Goal: Find specific page/section: Find specific page/section

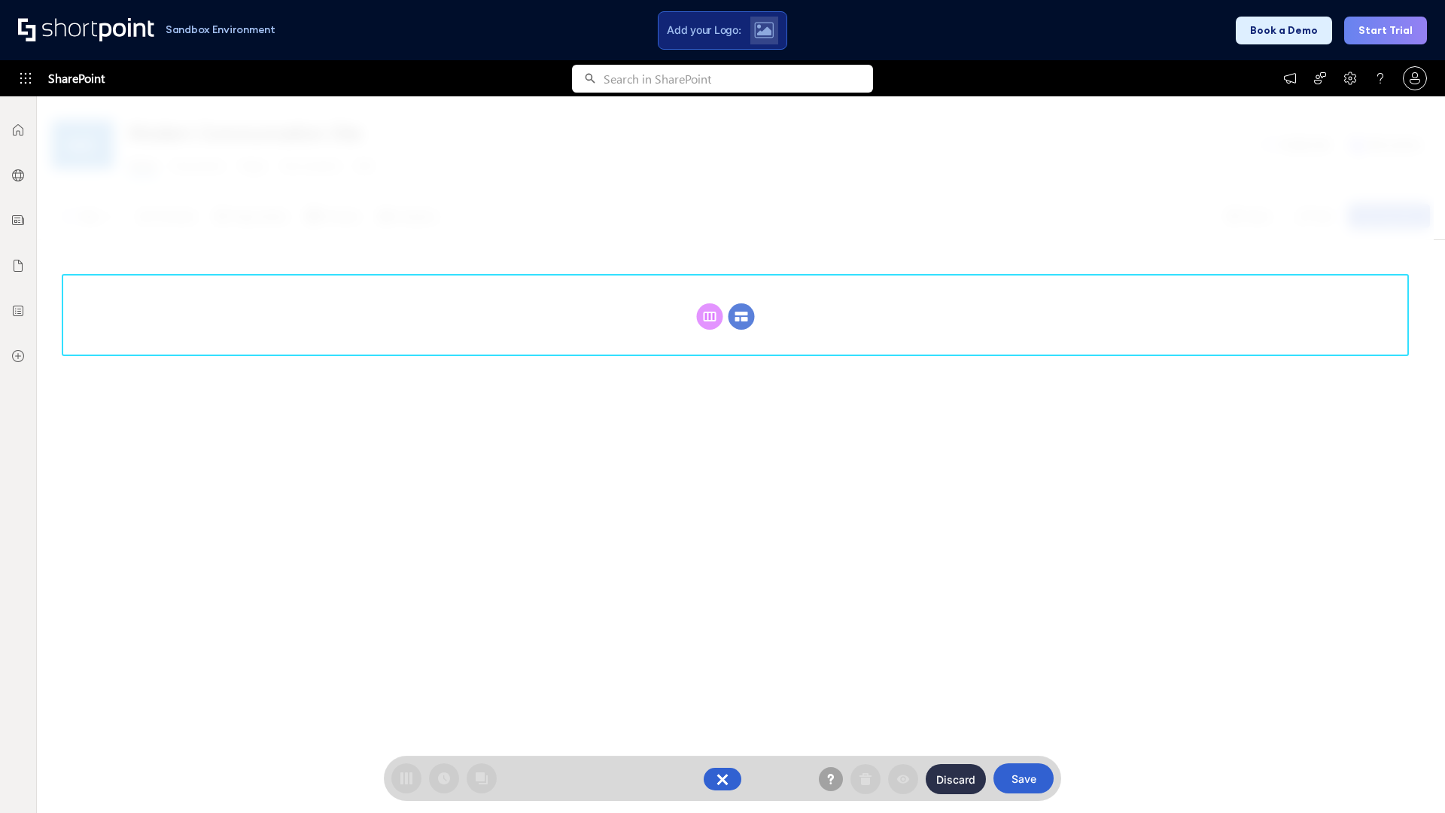
click at [742, 316] on circle at bounding box center [742, 316] width 26 height 26
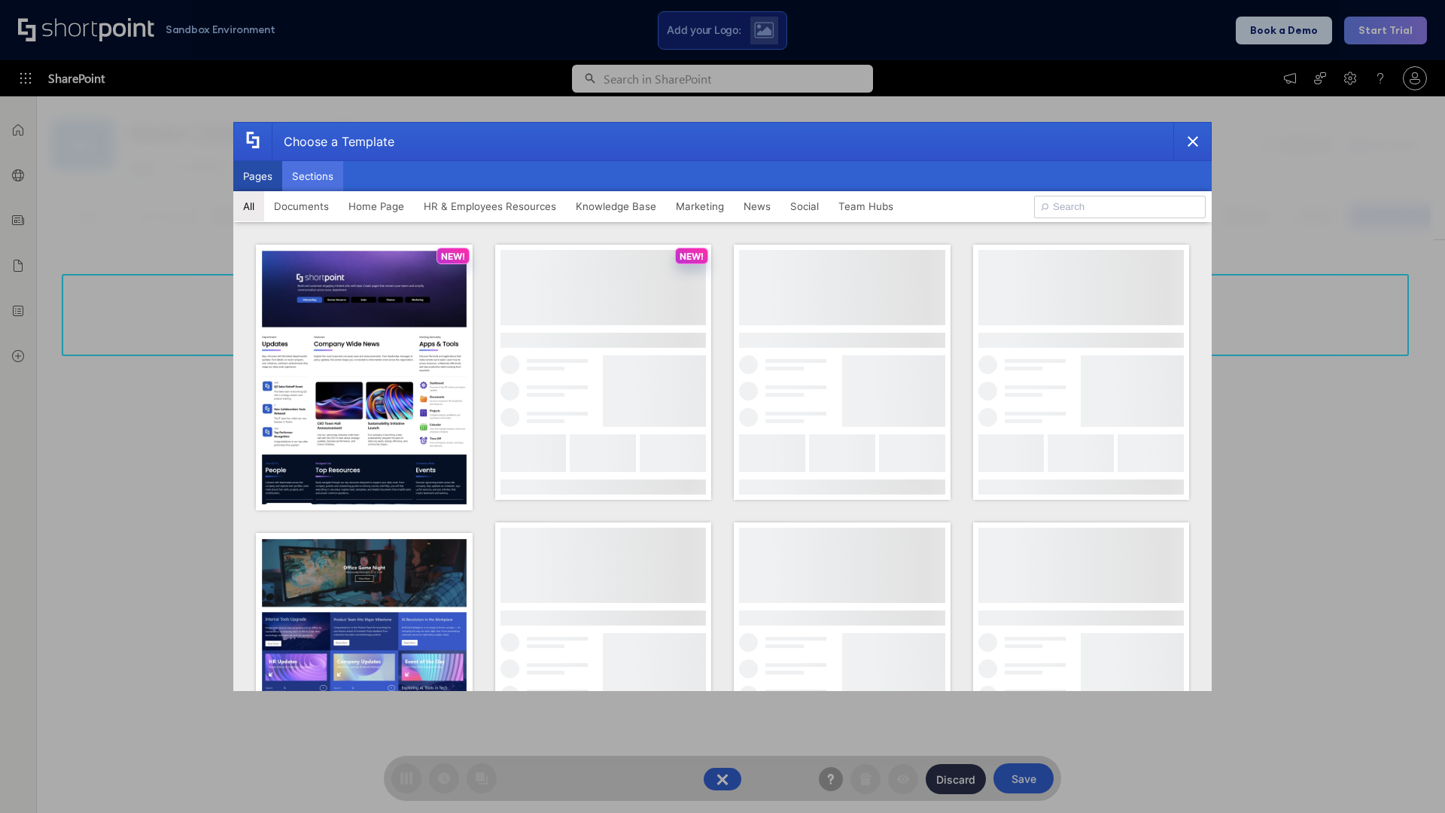
click at [312, 176] on button "Sections" at bounding box center [312, 176] width 61 height 30
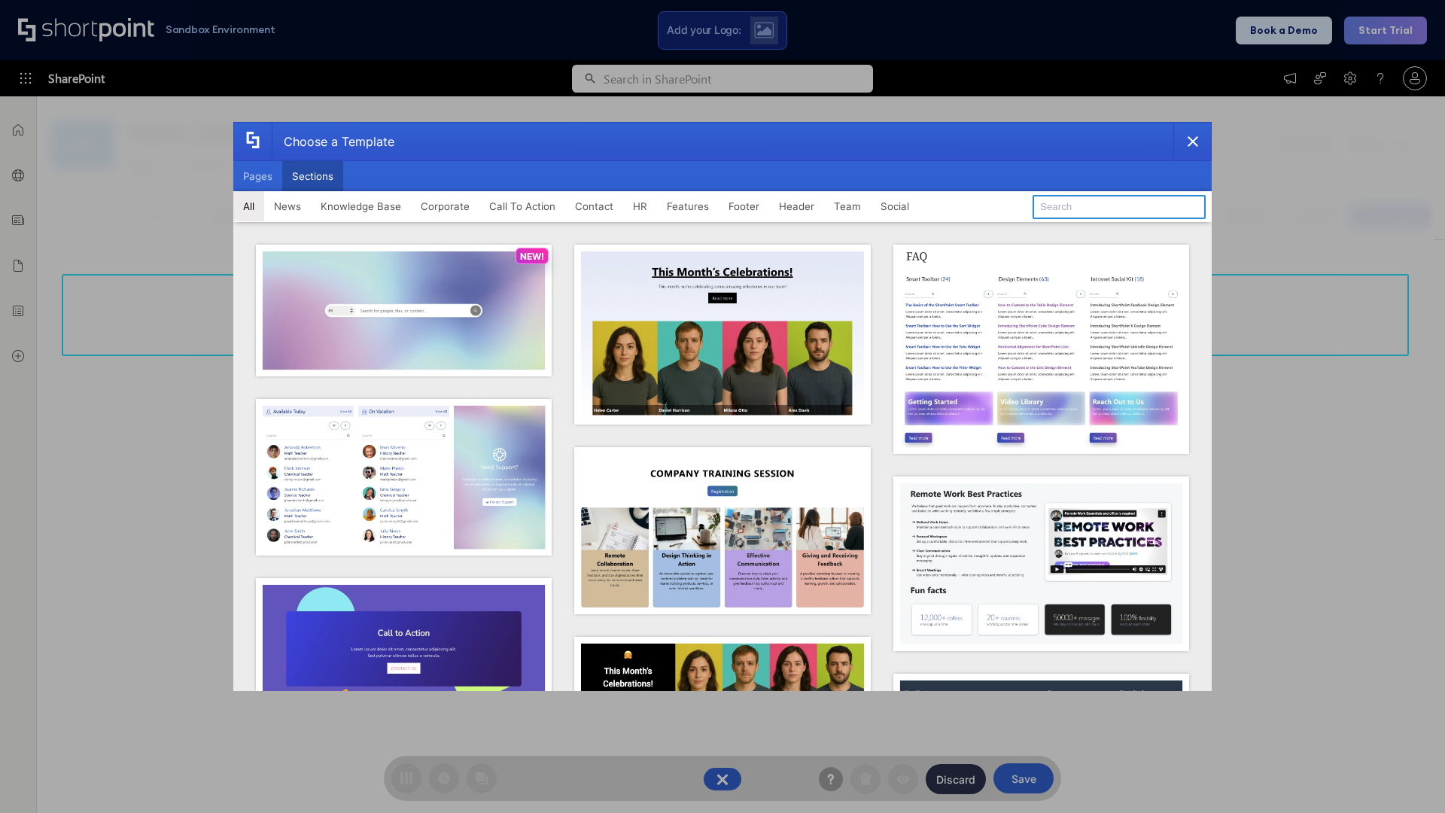
type input "Features Kit 4"
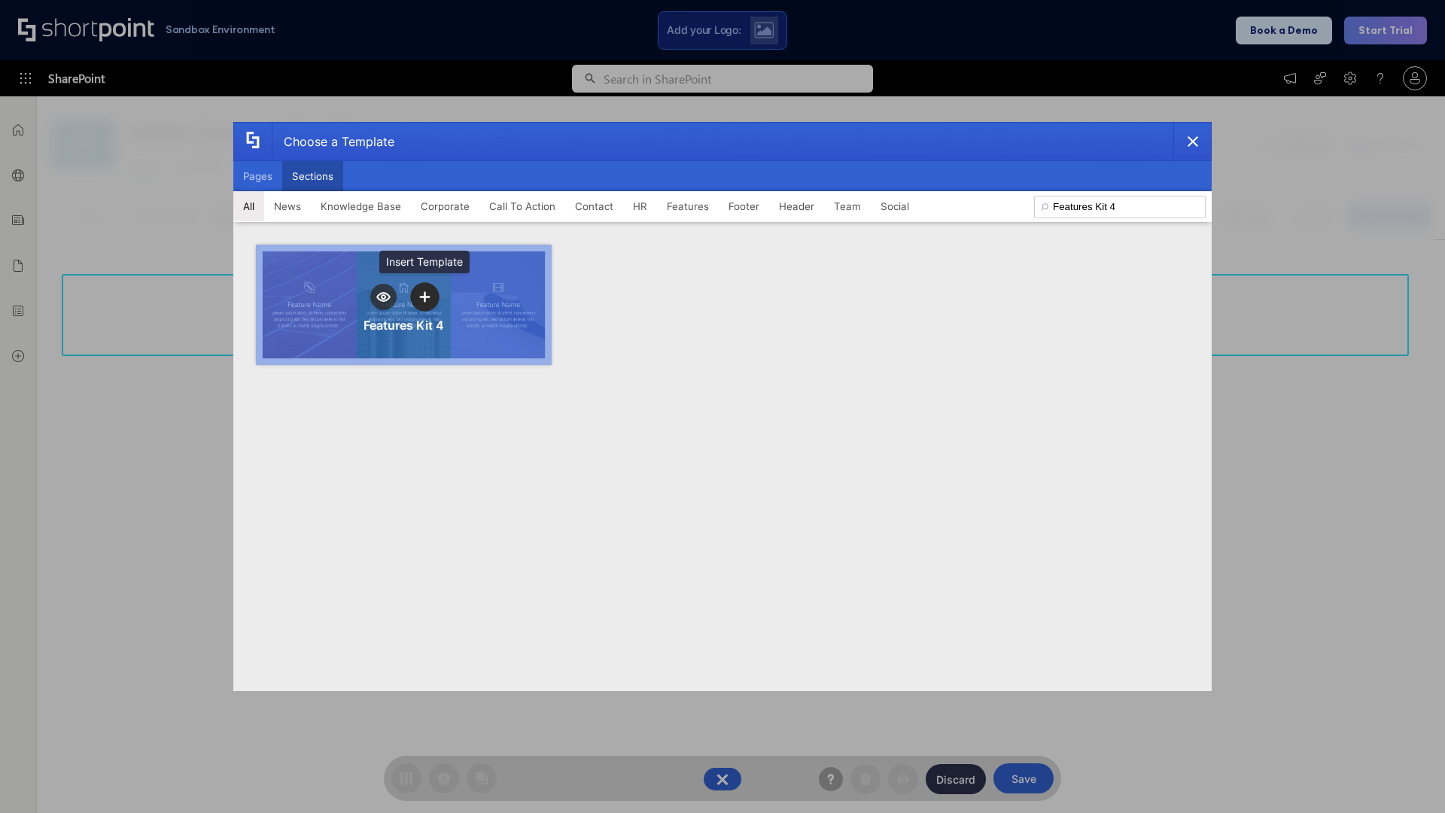
click at [425, 297] on icon "template selector" at bounding box center [424, 297] width 11 height 11
